Goal: Navigation & Orientation: Find specific page/section

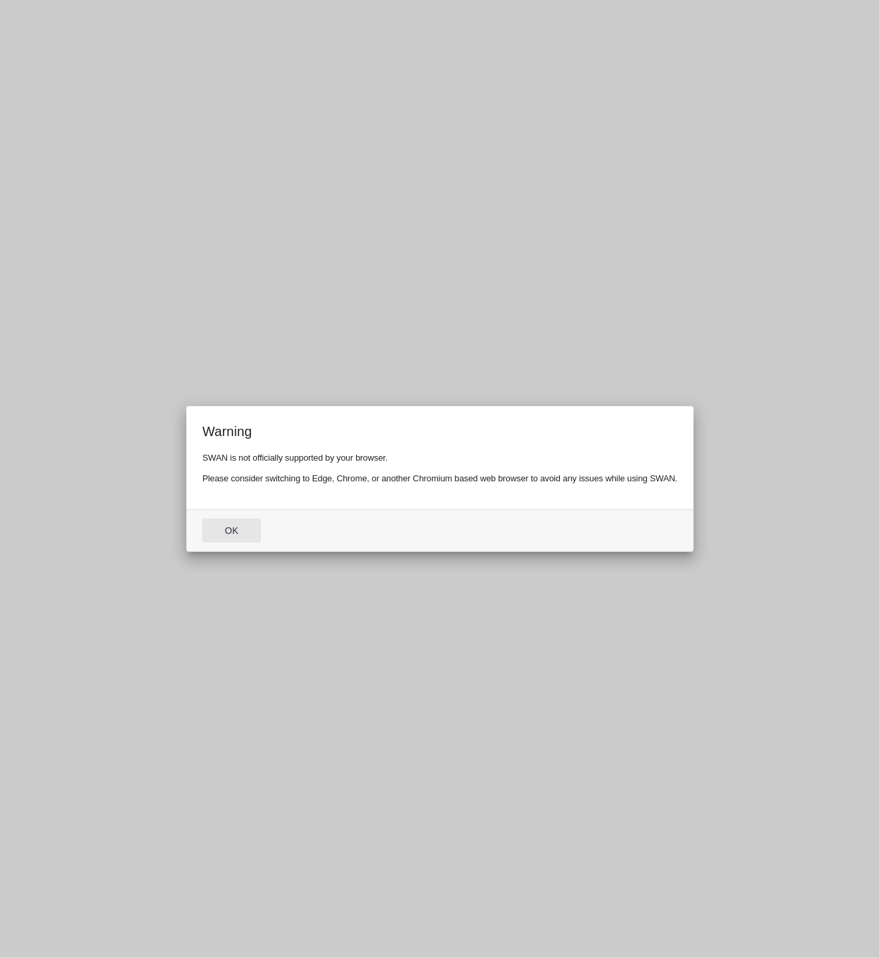
drag, startPoint x: 352, startPoint y: 523, endPoint x: 283, endPoint y: 527, distance: 69.3
click at [352, 523] on md-dialog-actions "Ok" at bounding box center [439, 530] width 507 height 43
click at [234, 529] on button "Ok" at bounding box center [231, 531] width 59 height 24
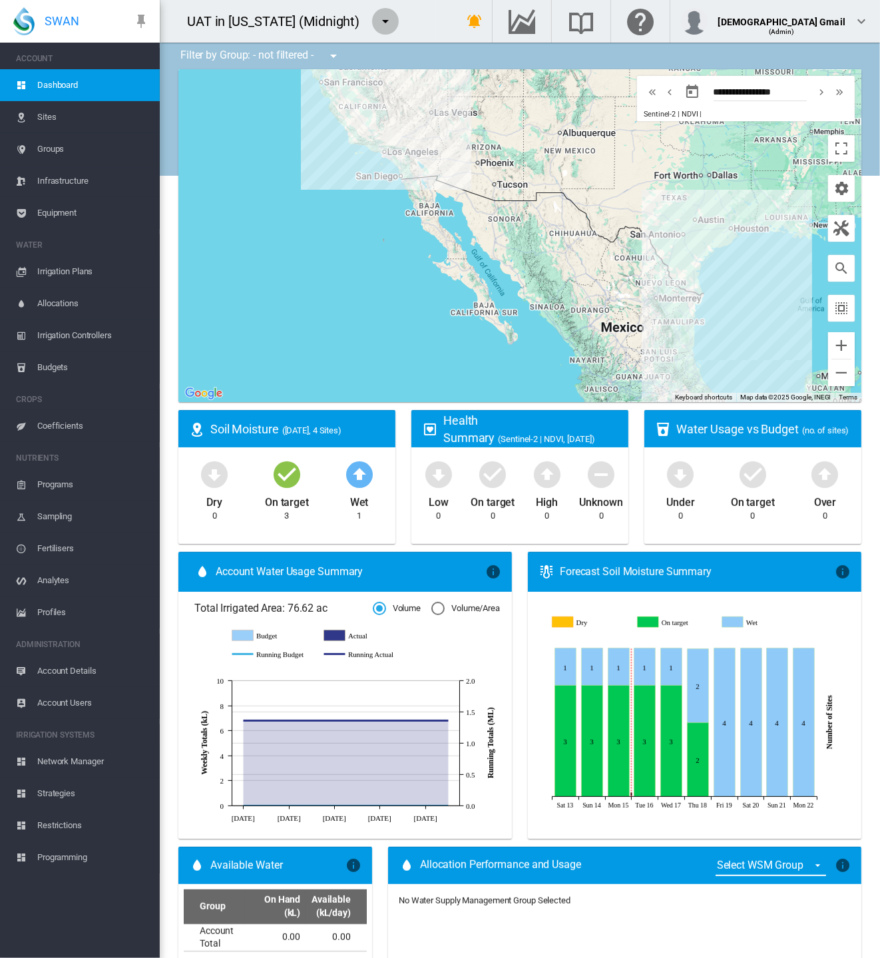
click at [378, 20] on md-icon "icon-menu-down" at bounding box center [386, 21] width 16 height 16
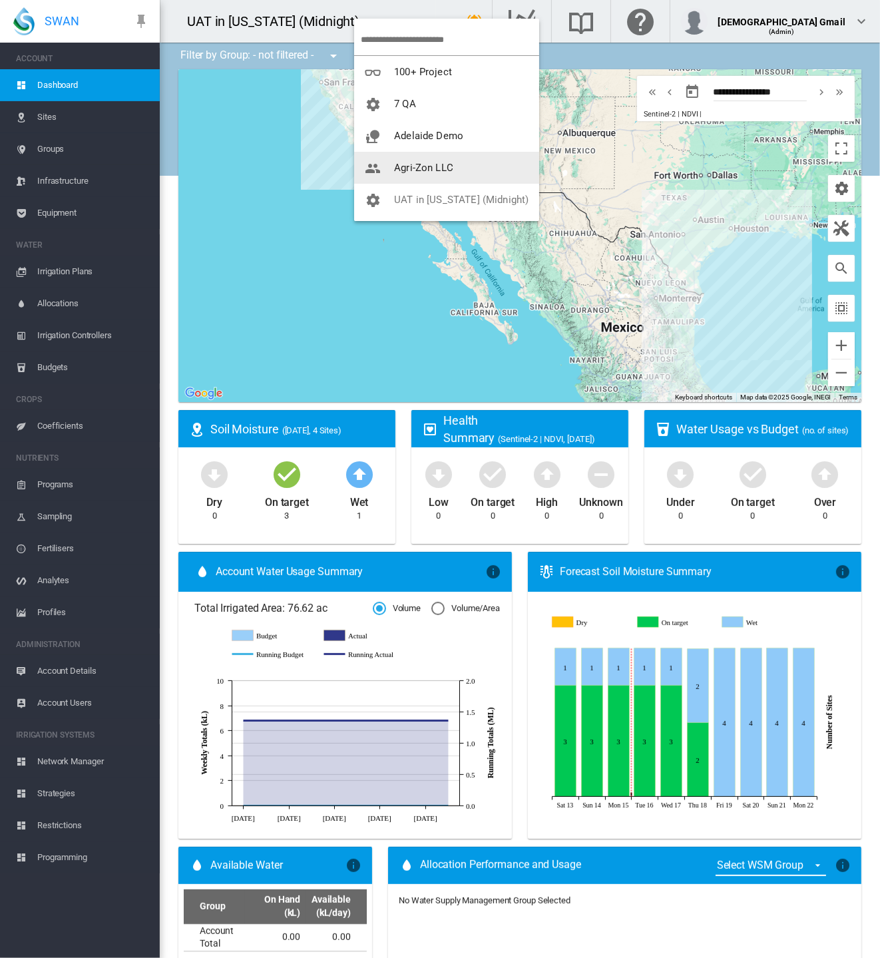
click at [386, 159] on button "Agri-Zon LLC" at bounding box center [446, 168] width 185 height 32
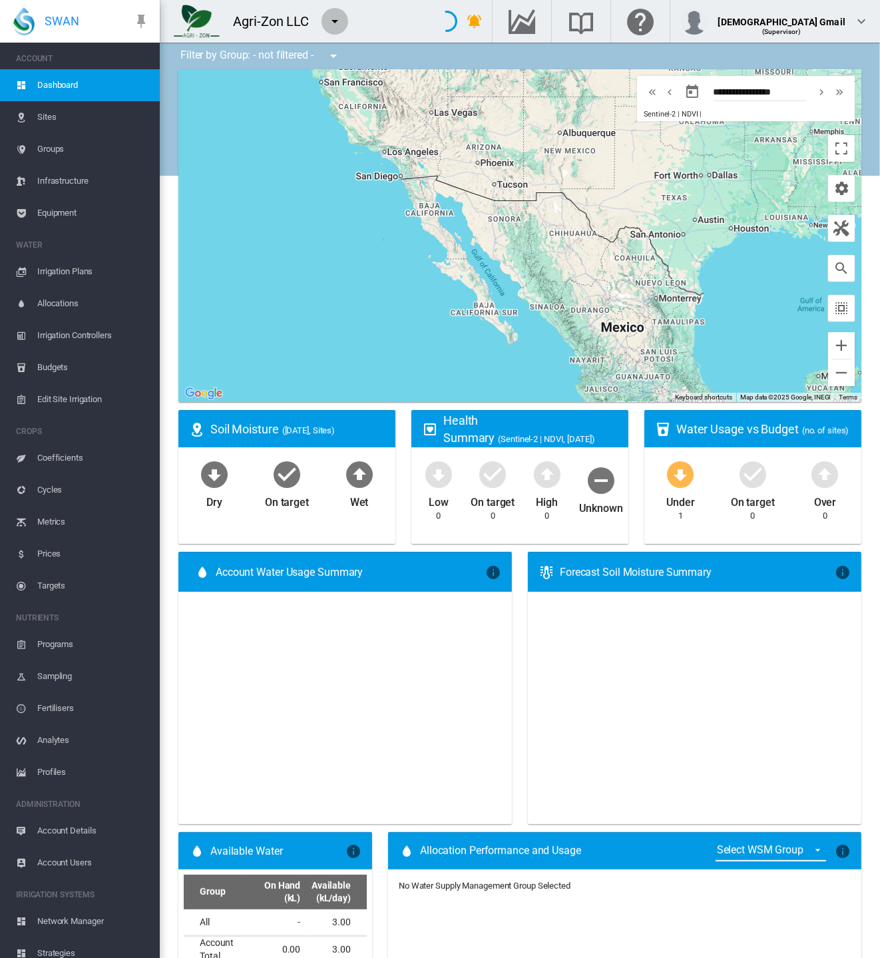
click at [334, 21] on md-icon "icon-menu-down" at bounding box center [335, 21] width 16 height 16
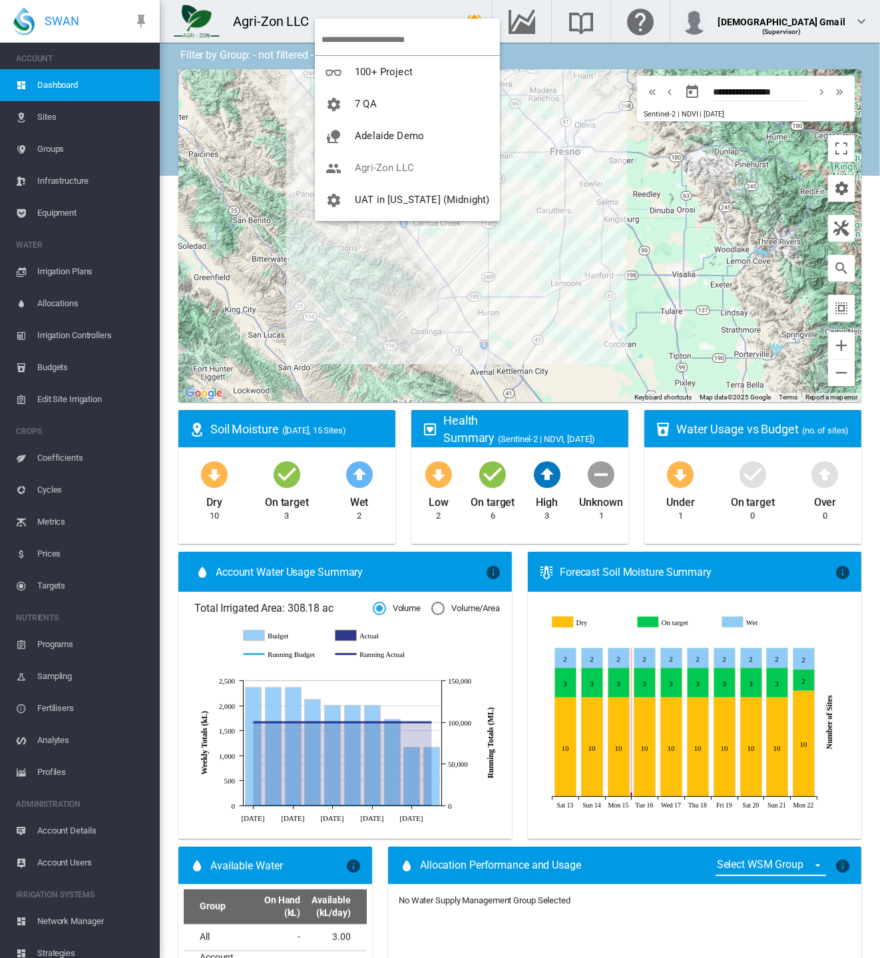
click at [53, 142] on md-backdrop at bounding box center [440, 479] width 880 height 958
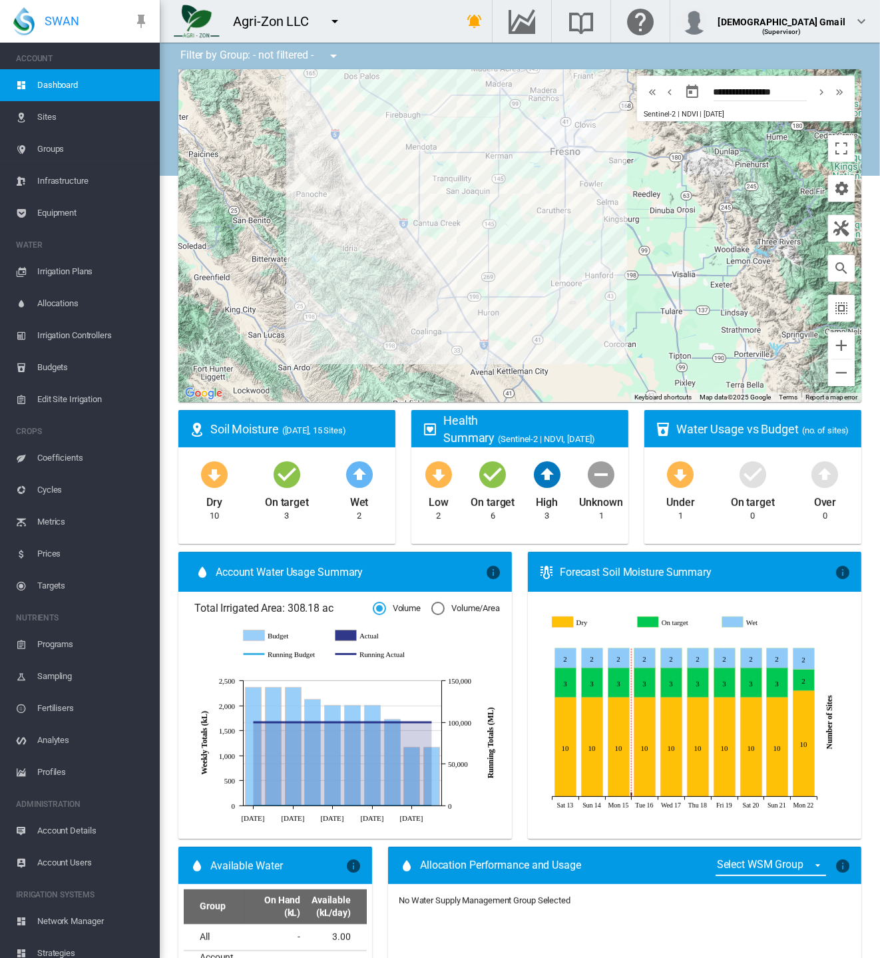
click at [54, 148] on span "Groups" at bounding box center [93, 149] width 112 height 32
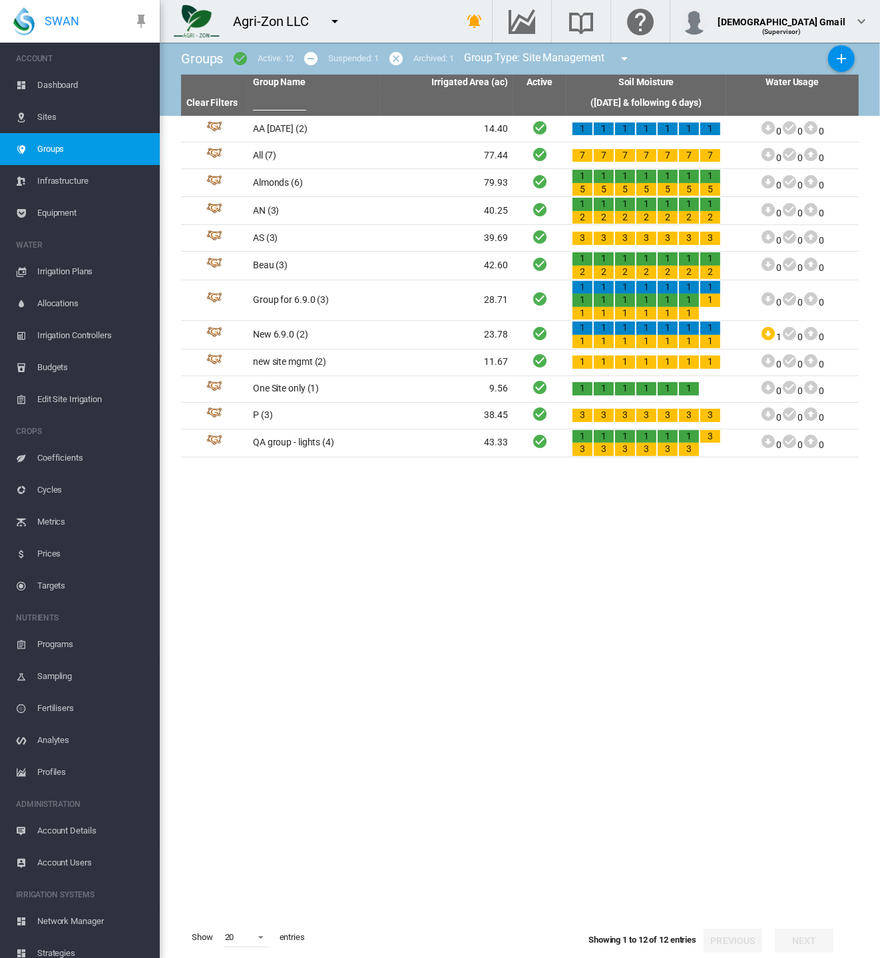
click at [627, 62] on md-icon "icon-menu-down" at bounding box center [625, 59] width 16 height 16
click at [651, 96] on span "Water Supply Management" at bounding box center [701, 101] width 121 height 12
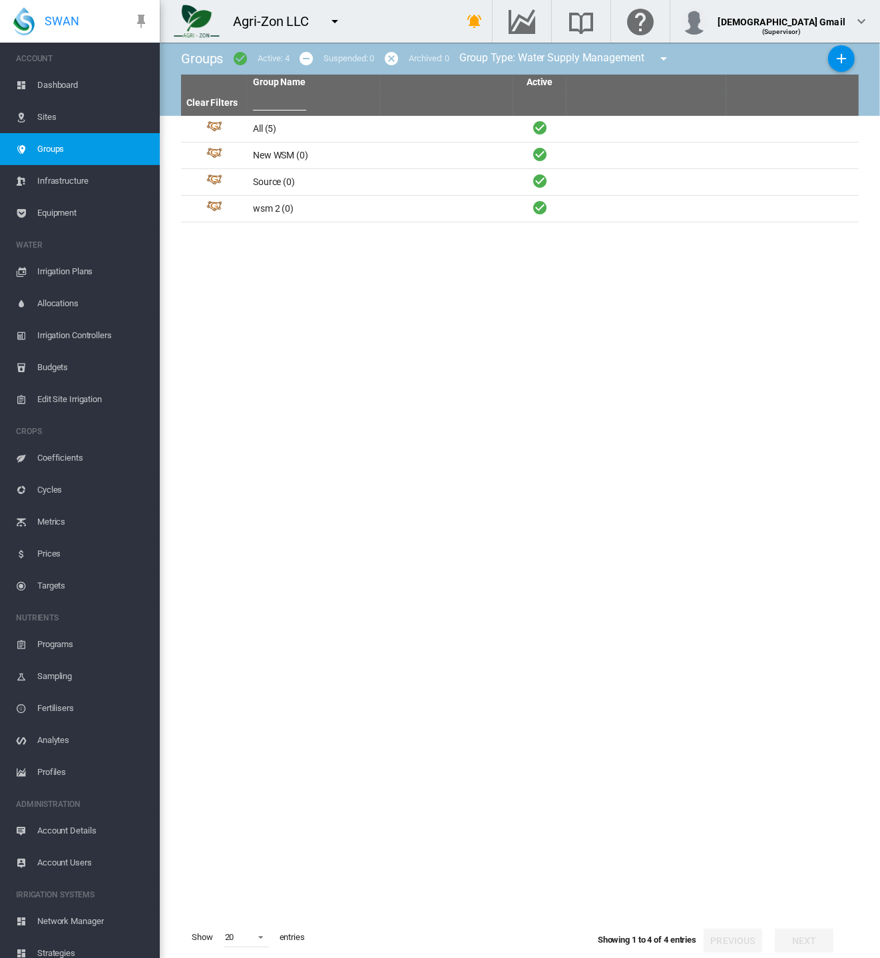
click at [666, 57] on md-icon "icon-menu-down" at bounding box center [665, 59] width 16 height 16
click at [689, 77] on span "Site Management" at bounding box center [719, 75] width 79 height 12
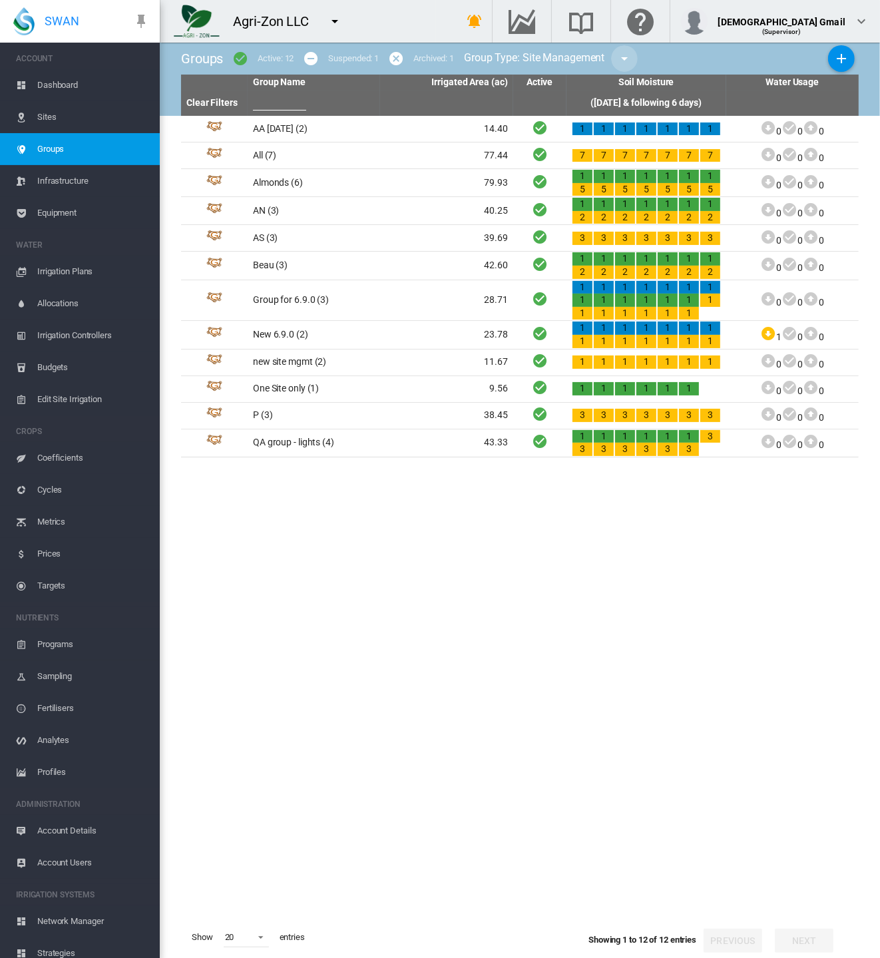
click at [626, 58] on md-icon "icon-menu-down" at bounding box center [625, 59] width 16 height 16
click at [647, 101] on span "Water Supply Management" at bounding box center [701, 101] width 121 height 12
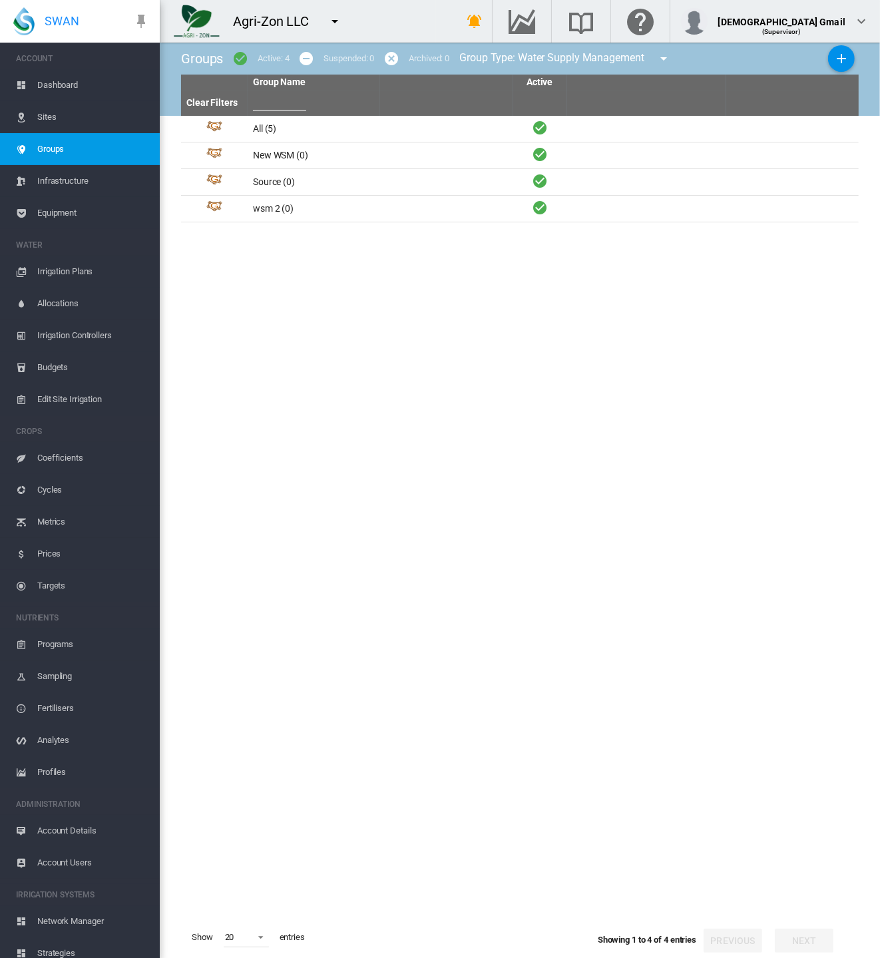
click at [672, 54] on md-icon "icon-menu-down" at bounding box center [665, 59] width 16 height 16
click at [681, 71] on span "Site Management" at bounding box center [719, 75] width 79 height 12
